Goal: Information Seeking & Learning: Learn about a topic

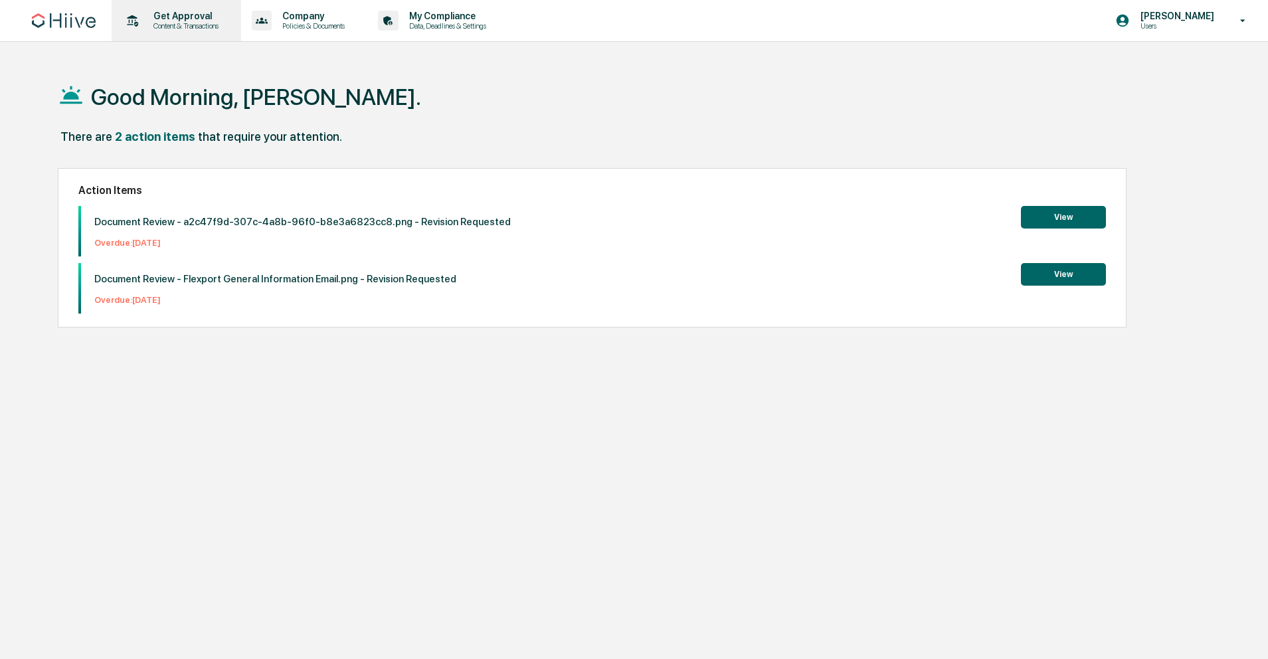
click at [191, 40] on div "Get Approval Content & Transactions" at bounding box center [175, 20] width 116 height 41
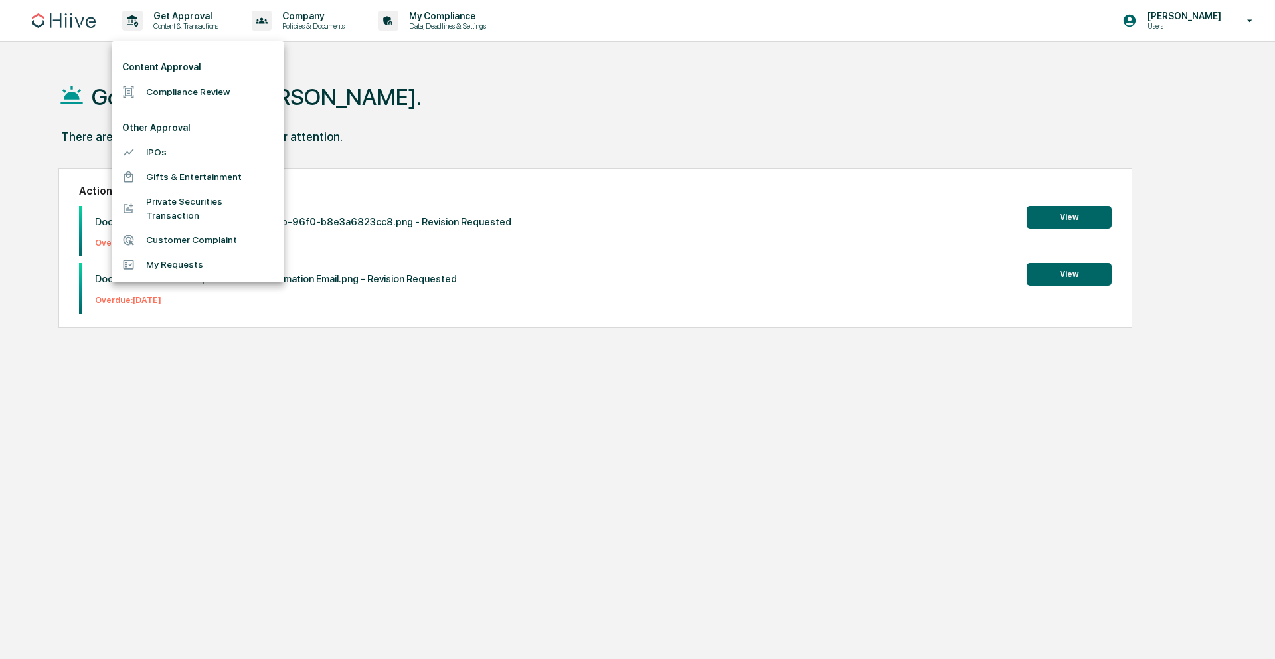
click at [189, 19] on div at bounding box center [637, 329] width 1275 height 659
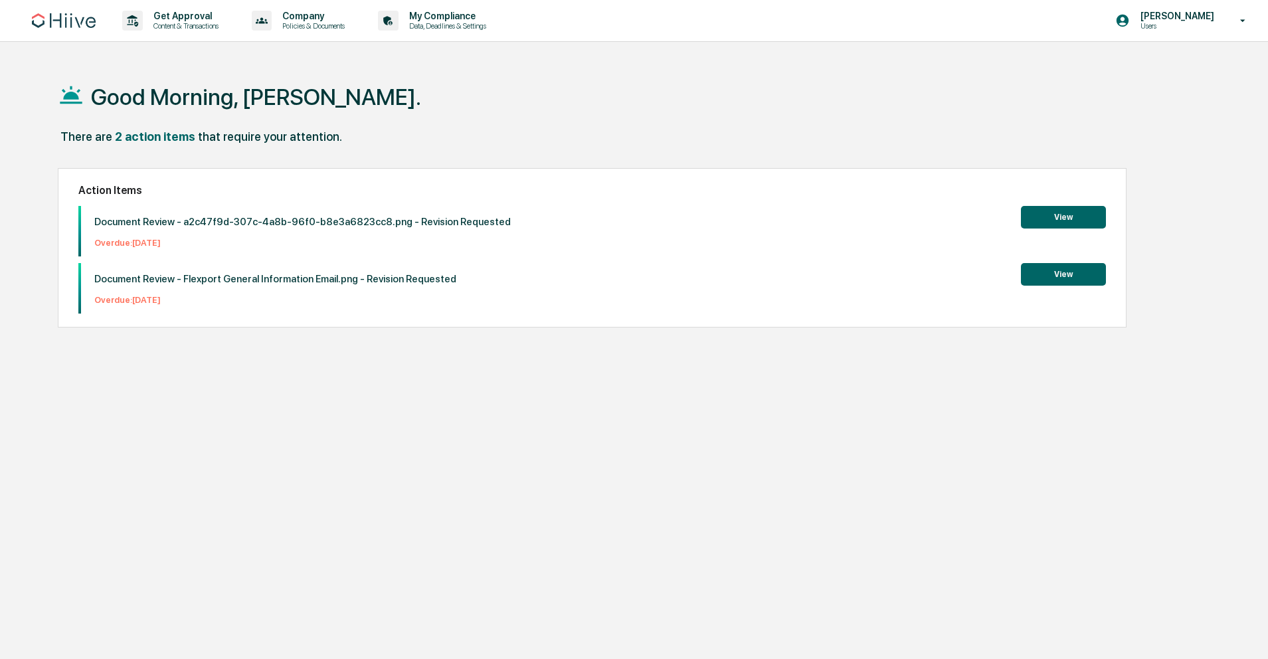
click at [189, 19] on div "Content Approval Compliance Review Other Approval IPOs Gifts & Entertainment Pr…" at bounding box center [634, 329] width 1268 height 659
click at [189, 19] on p "Get Approval" at bounding box center [184, 16] width 82 height 11
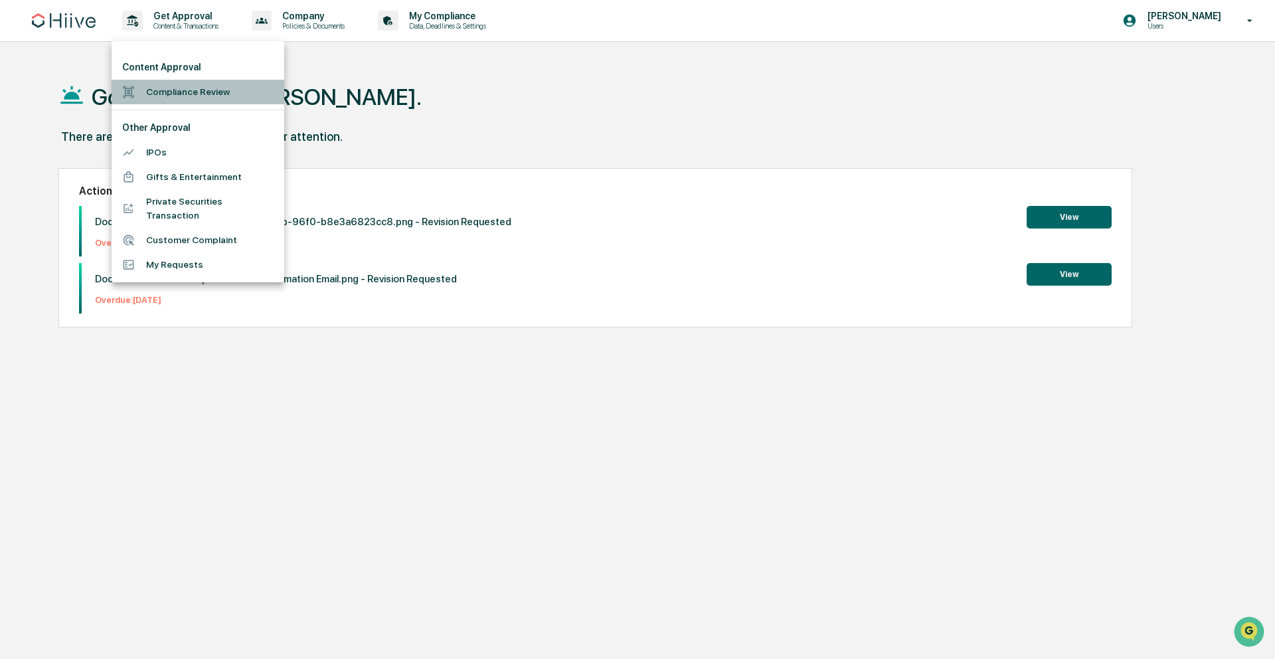
click at [186, 85] on li "Compliance Review" at bounding box center [198, 92] width 173 height 25
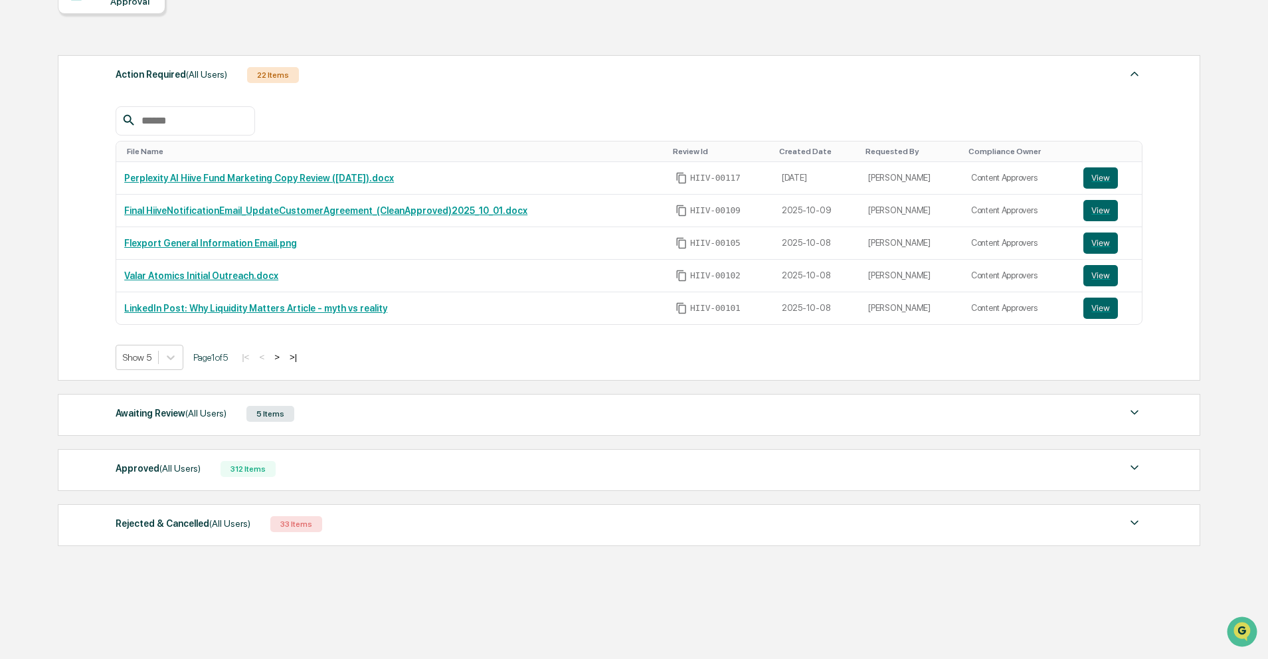
scroll to position [159, 0]
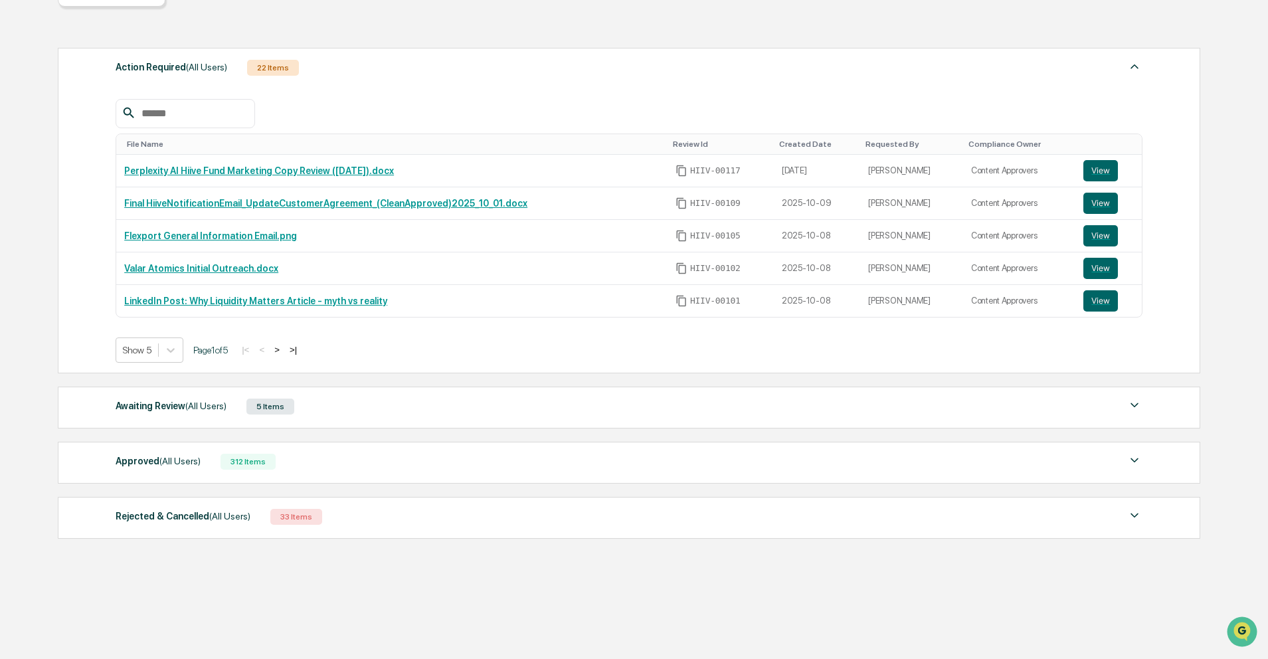
click at [369, 466] on div "Approved (All Users) 312 Items" at bounding box center [629, 461] width 1027 height 19
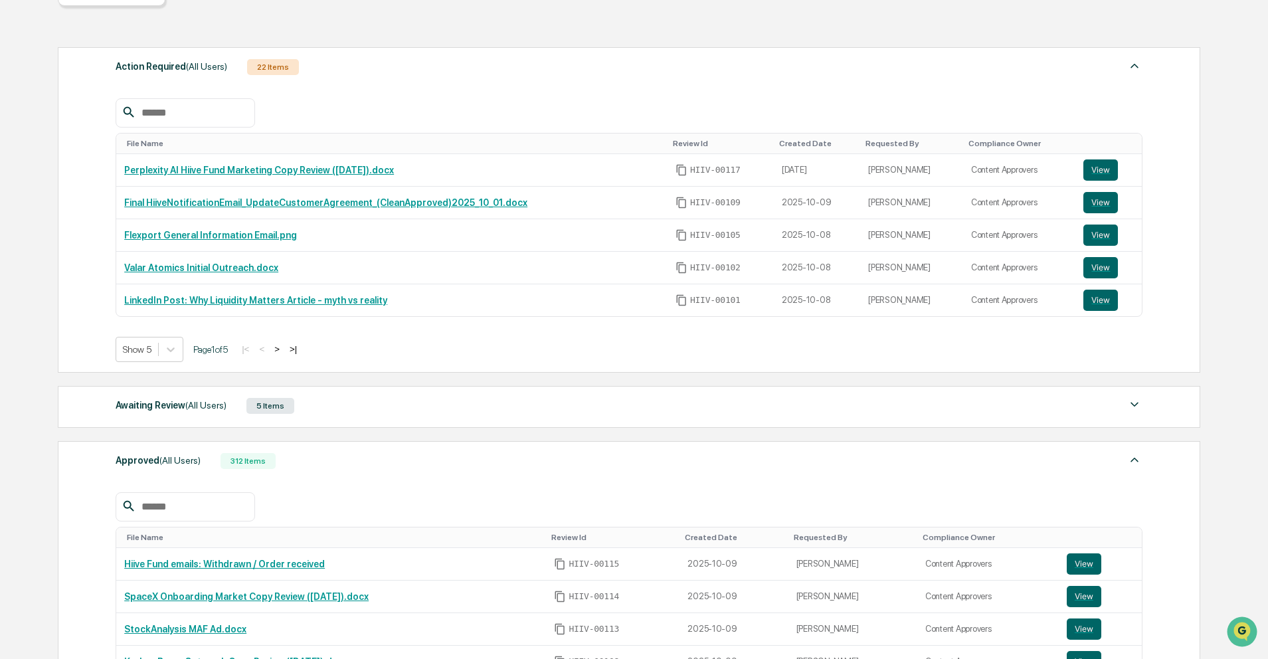
click at [217, 501] on input "text" at bounding box center [192, 506] width 113 height 17
type input "****"
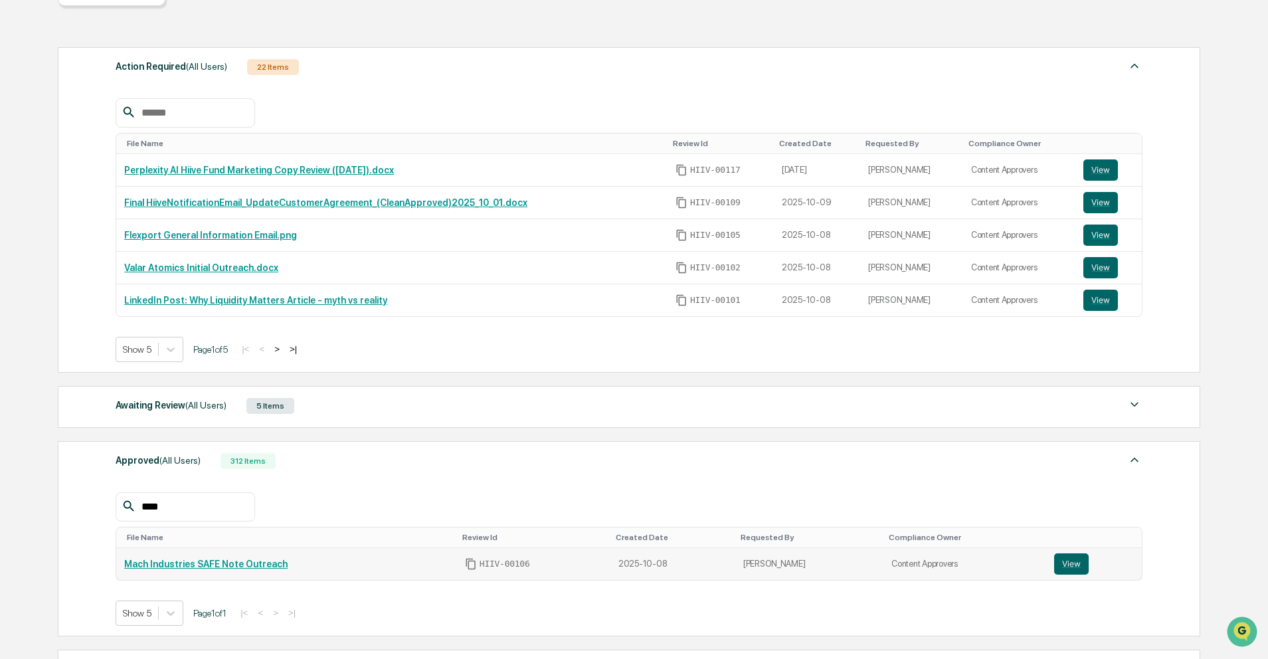
click at [248, 567] on link "Mach Industries SAFE Note Outreach" at bounding box center [205, 564] width 163 height 11
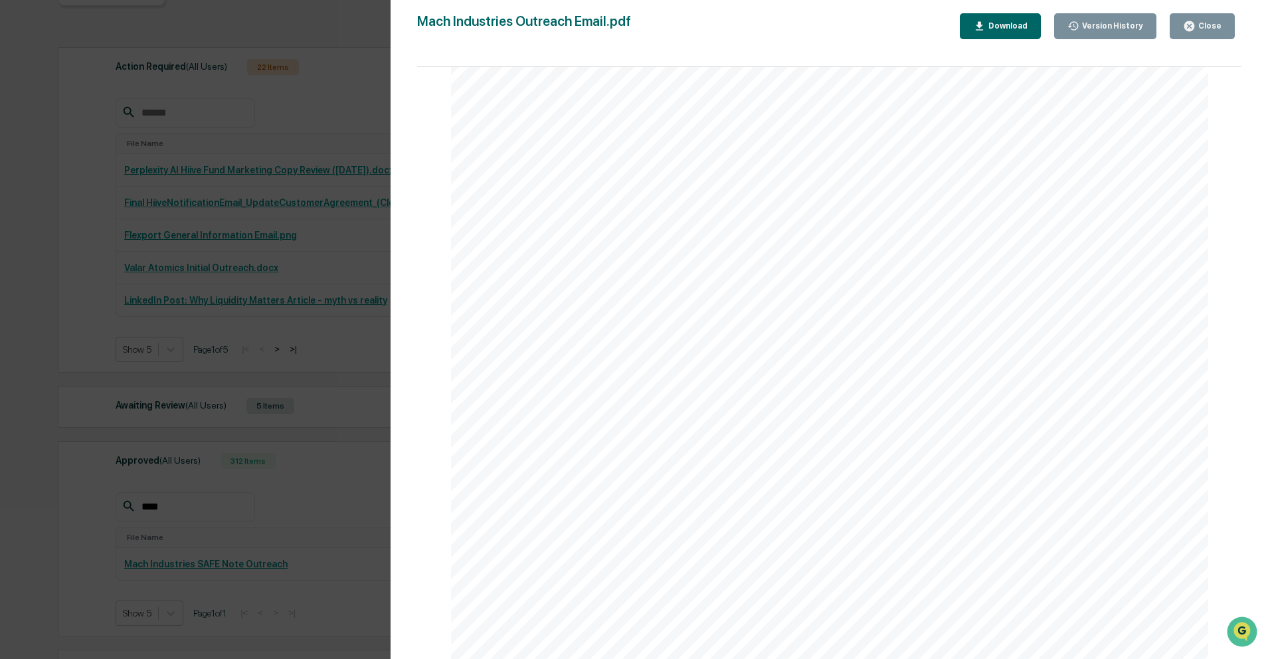
scroll to position [56, 0]
drag, startPoint x: 733, startPoint y: 347, endPoint x: 970, endPoint y: 5, distance: 416.2
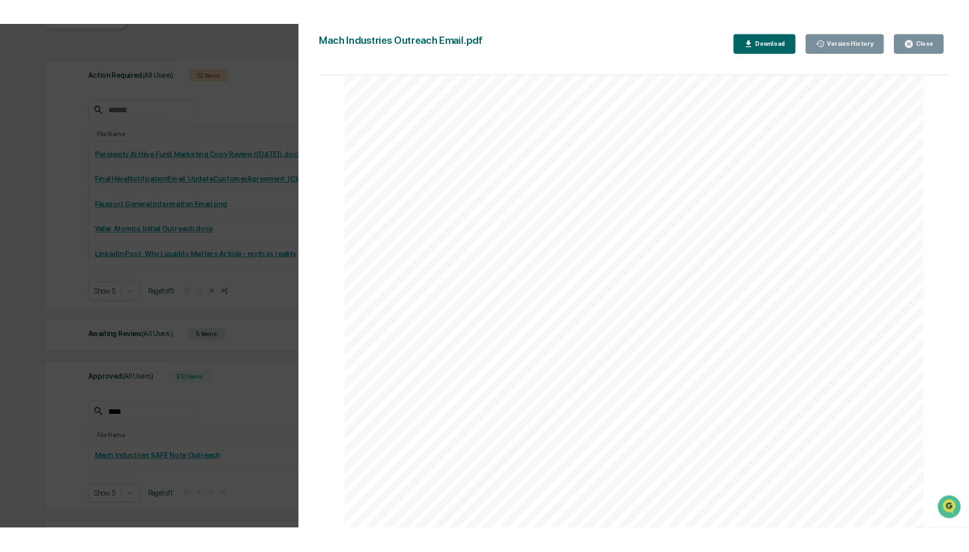
scroll to position [0, 0]
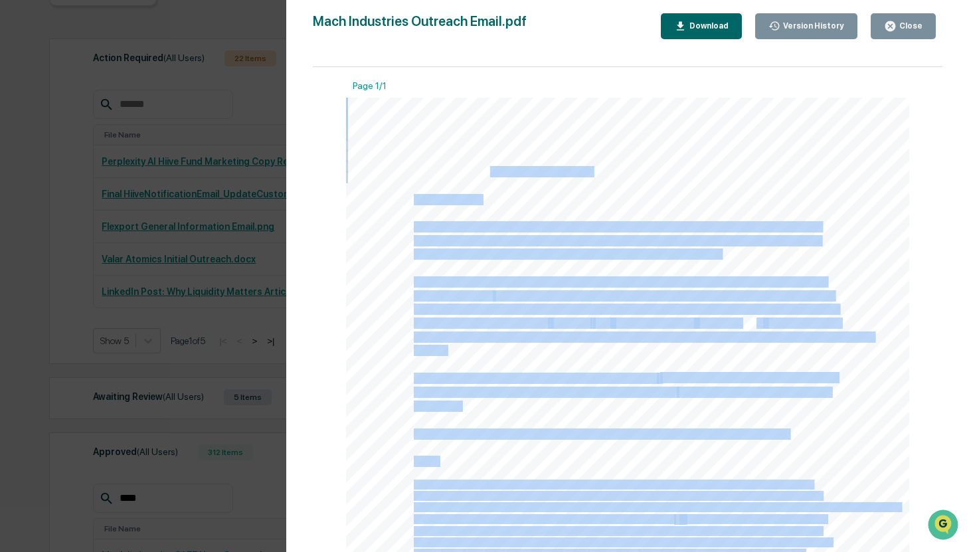
drag, startPoint x: 626, startPoint y: 172, endPoint x: 488, endPoint y: 178, distance: 137.6
click at [485, 178] on div "Subject: Confidential - Mach Industries Hi [first name], The contents of this e…" at bounding box center [627, 496] width 563 height 796
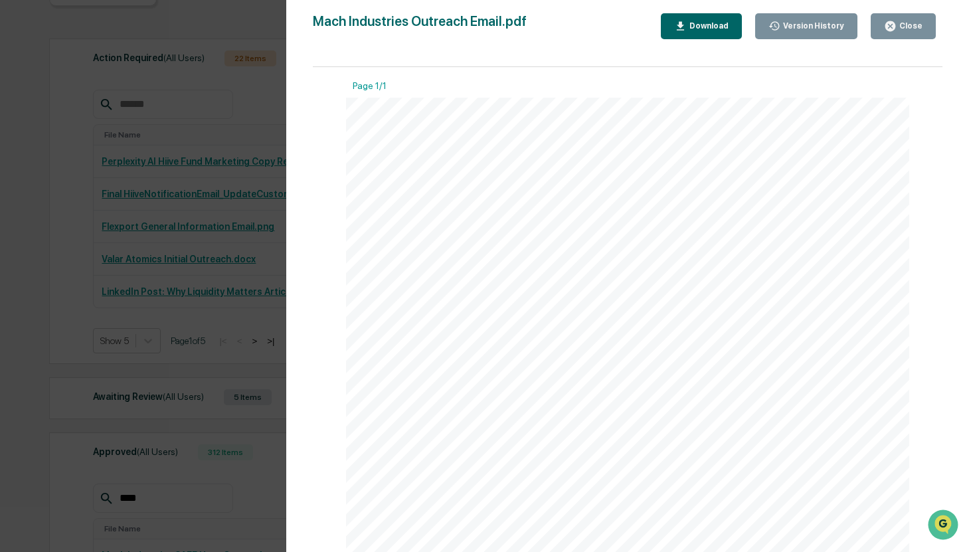
click at [473, 177] on span "Subject: Confidential - Mach Industries" at bounding box center [503, 172] width 178 height 11
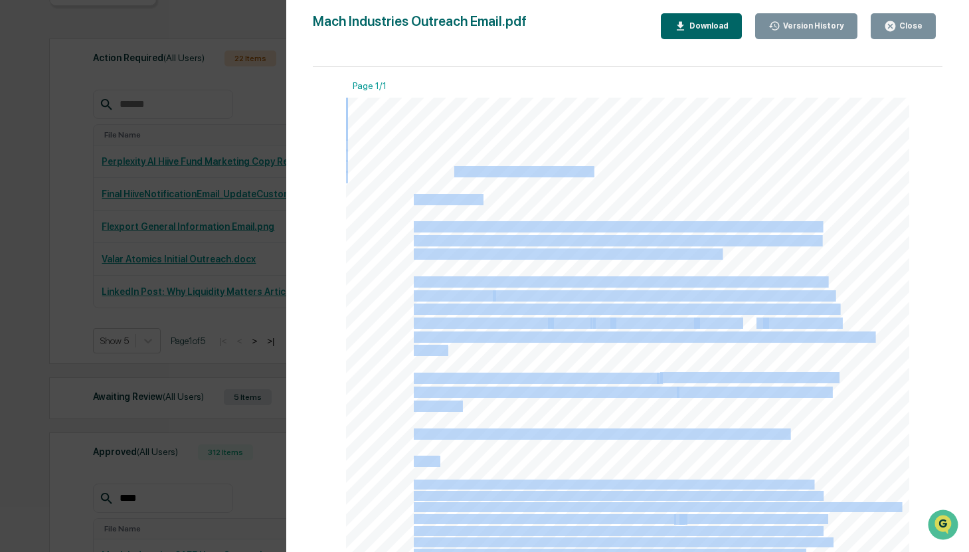
drag, startPoint x: 455, startPoint y: 173, endPoint x: 588, endPoint y: 173, distance: 133.5
click at [588, 173] on div "Subject: Confidential - Mach Industries Hi [first name], The contents of this e…" at bounding box center [627, 496] width 563 height 796
drag, startPoint x: 590, startPoint y: 173, endPoint x: 482, endPoint y: 175, distance: 108.3
click at [482, 176] on div "Subject: Confidential - Mach Industries Hi [first name], The contents of this e…" at bounding box center [627, 496] width 563 height 796
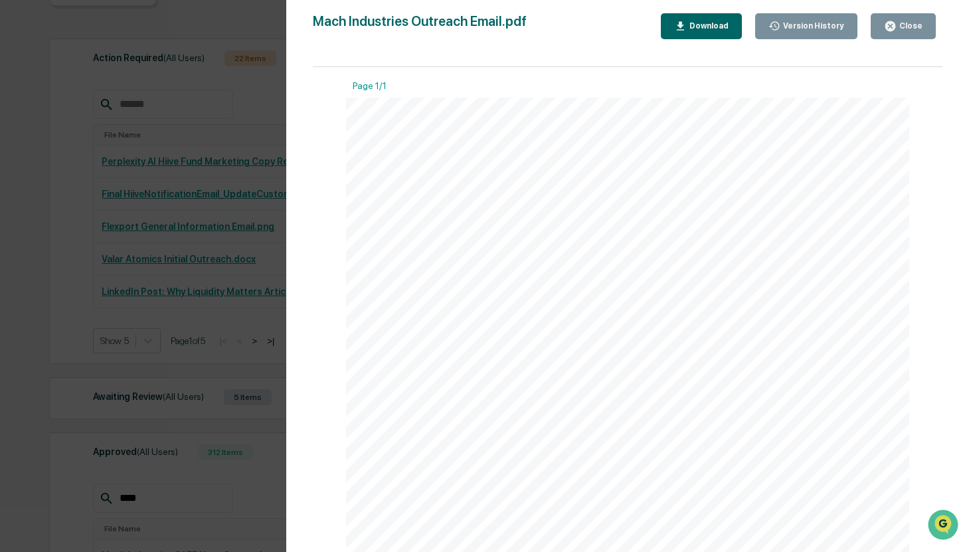
click at [482, 175] on span "Subject: Confidential - Mach Industries" at bounding box center [503, 172] width 178 height 11
drag, startPoint x: 452, startPoint y: 173, endPoint x: 586, endPoint y: 173, distance: 133.5
click at [586, 173] on span "Subject: Confidential - Mach Industries" at bounding box center [503, 172] width 178 height 11
copy span "Confidential - Mach Industries"
click at [529, 275] on div "Subject: Confidential - Mach Industries Hi [first name], The contents of this e…" at bounding box center [627, 496] width 563 height 796
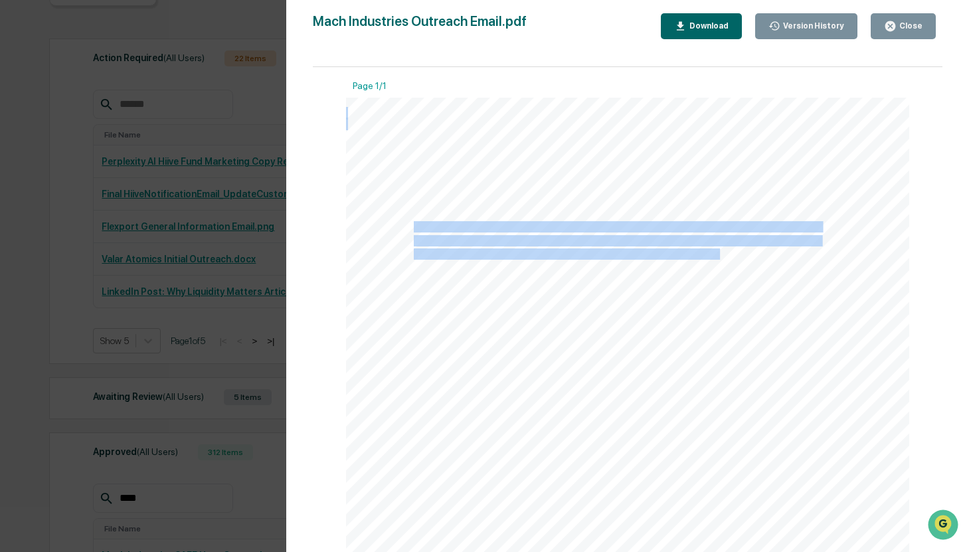
drag, startPoint x: 410, startPoint y: 225, endPoint x: 715, endPoint y: 252, distance: 306.0
click at [346, 98] on span "The contents of this email are strictly confidential under our Customer Agreeme…" at bounding box center [346, 98] width 0 height 0
copy span "The contents of this email are strictly confidential under our Customer Agreeme…"
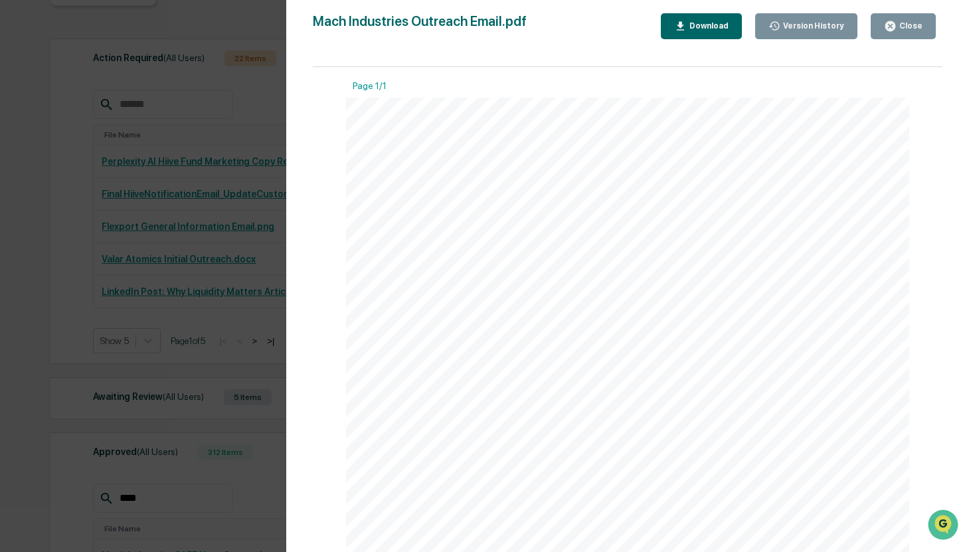
click at [426, 274] on div "Subject: Confidential - Mach Industries Hi [first name], The contents of this e…" at bounding box center [627, 496] width 563 height 796
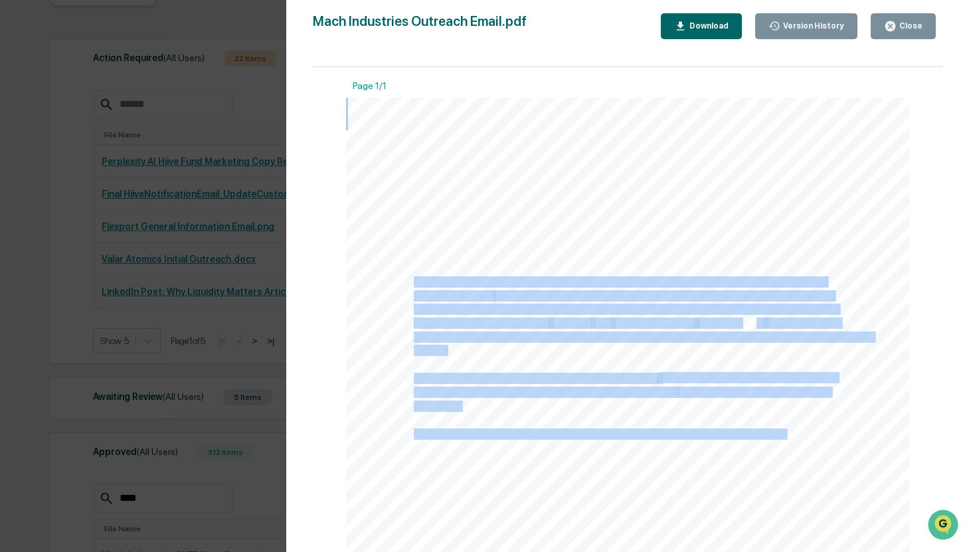
drag, startPoint x: 412, startPoint y: 281, endPoint x: 784, endPoint y: 433, distance: 401.8
click at [784, 433] on div "Subject: Confidential - Mach Industries Hi [first name], The contents of this e…" at bounding box center [627, 496] width 563 height 796
copy div "As you have expressed interest in this space, I wanted to share an opportunity …"
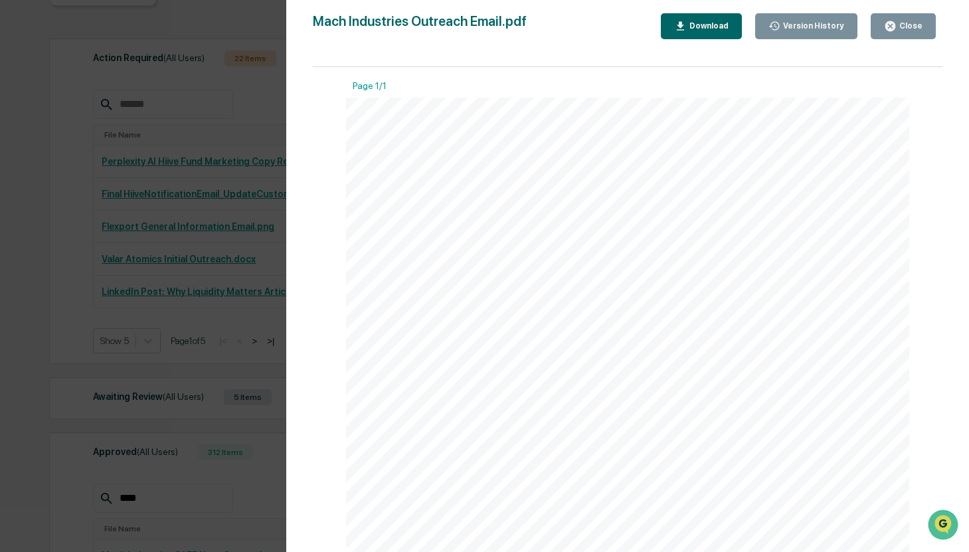
click at [630, 332] on span "backed by top-tier investors such as Sequoia, [PERSON_NAME] Ventures, Bedrock, …" at bounding box center [644, 337] width 460 height 11
click at [575, 323] on link at bounding box center [570, 323] width 39 height 12
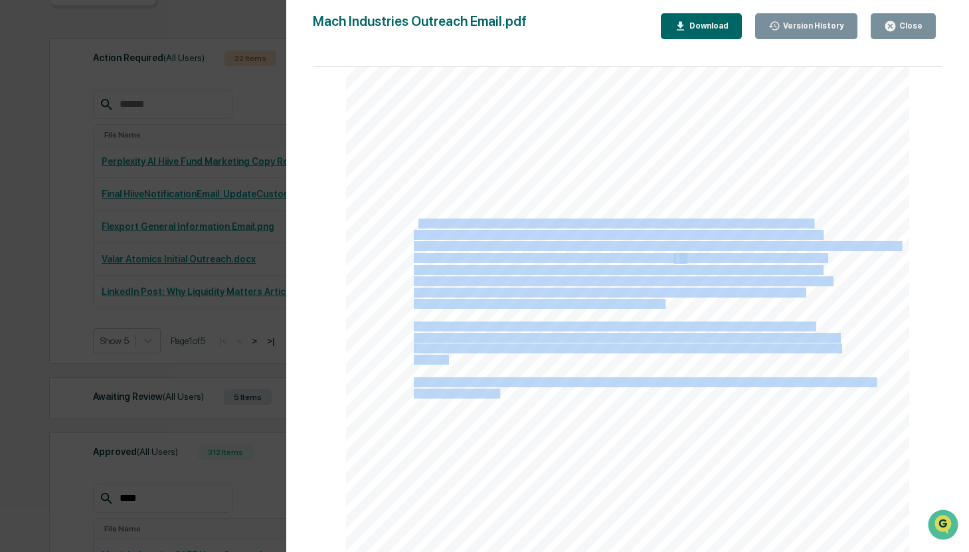
drag, startPoint x: 691, startPoint y: 308, endPoint x: 413, endPoint y: 222, distance: 290.5
click at [413, 221] on div "Subject: Confidential - Mach Industries Hi [first name], The contents of this e…" at bounding box center [627, 235] width 563 height 796
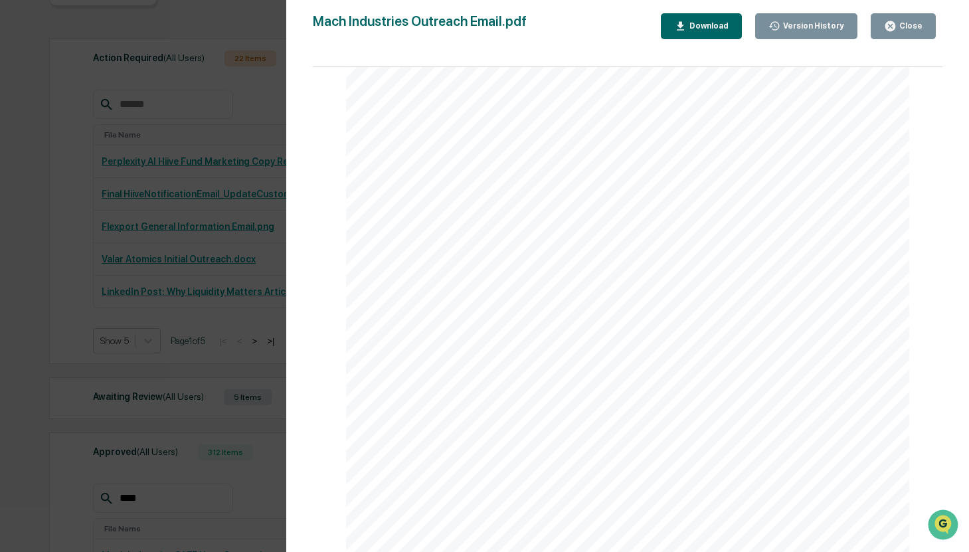
click at [414, 223] on span "You are receiving this email because you signed up on Hiive's investor site. Hi…" at bounding box center [613, 224] width 398 height 9
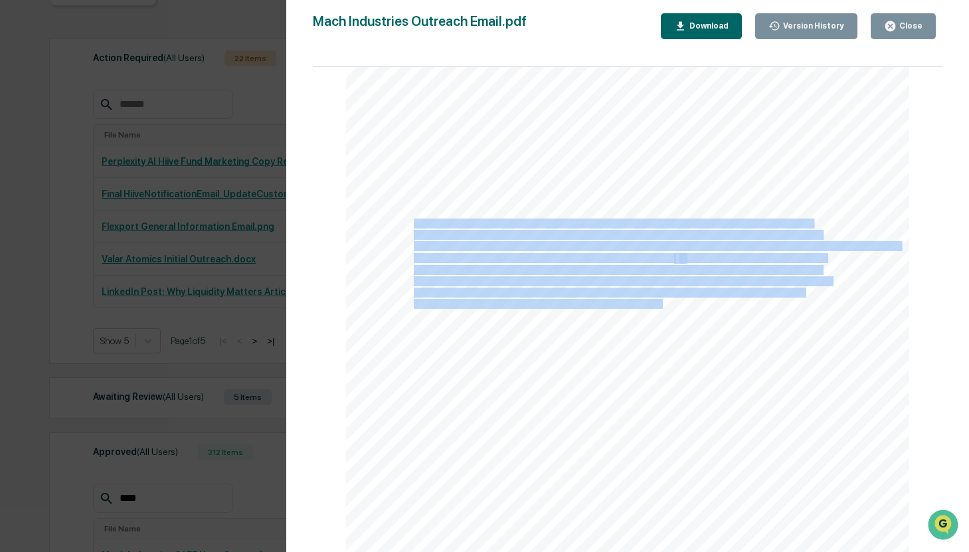
drag, startPoint x: 410, startPoint y: 223, endPoint x: 660, endPoint y: 302, distance: 261.1
copy span "You are receiving this email because you signed up on Hiive's investor site. Hi…"
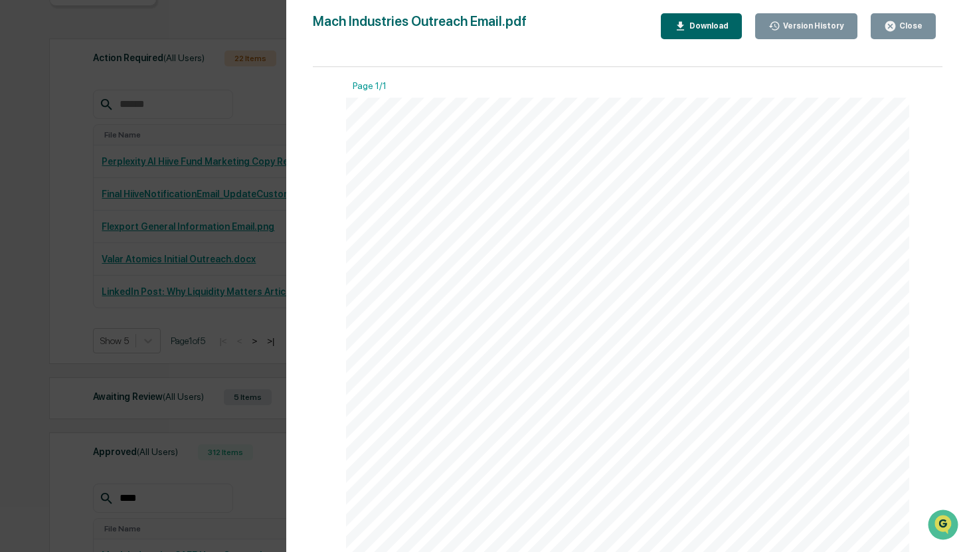
click at [590, 449] on div "Subject: Confidential - Mach Industries Hi [first name], The contents of this e…" at bounding box center [627, 496] width 563 height 796
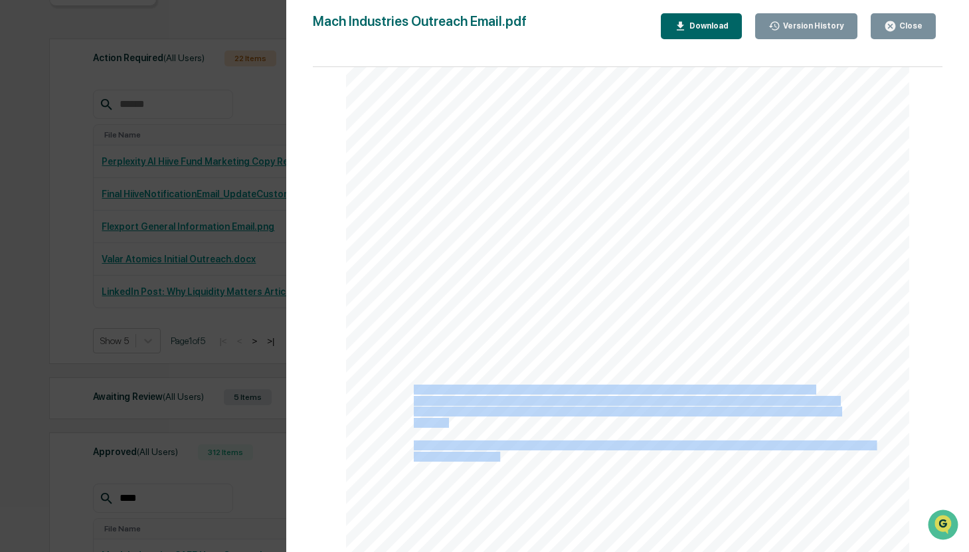
drag, startPoint x: 454, startPoint y: 427, endPoint x: 410, endPoint y: 392, distance: 55.7
click at [410, 392] on div "Subject: Confidential - Mach Industries Hi [first name], The contents of this e…" at bounding box center [627, 298] width 563 height 796
click at [414, 392] on span "*Estimated valuations are approximations based on publicly available data and i…" at bounding box center [614, 390] width 400 height 9
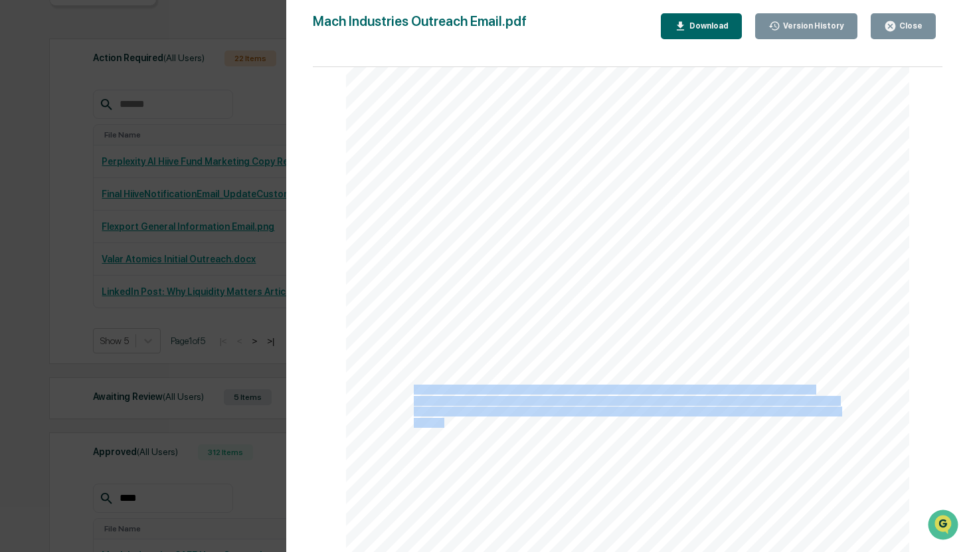
drag, startPoint x: 411, startPoint y: 389, endPoint x: 442, endPoint y: 422, distance: 45.1
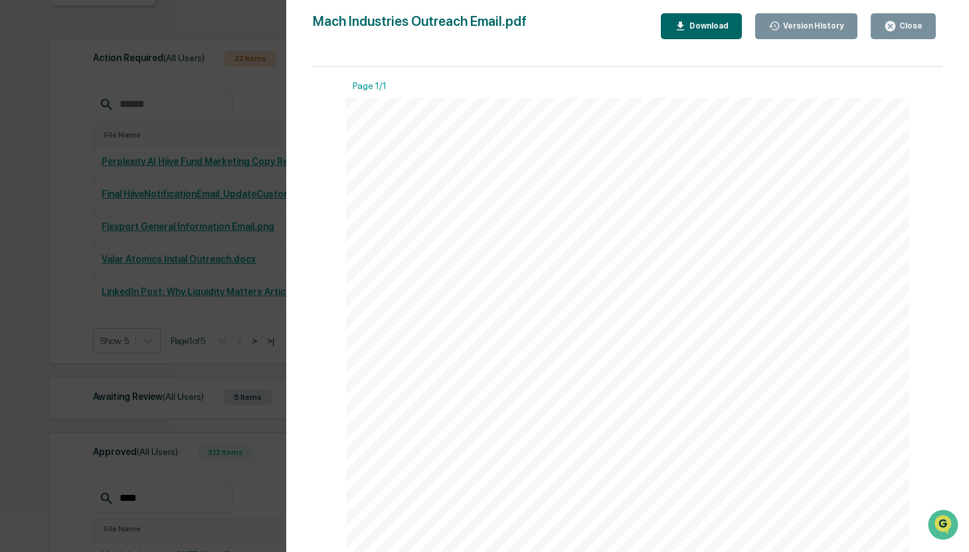
click at [166, 278] on div "Version History [DATE] 03:31 PM [PERSON_NAME] [DATE] 10:59 PM [PERSON_NAME] Mac…" at bounding box center [484, 276] width 969 height 552
